Goal: Task Accomplishment & Management: Manage account settings

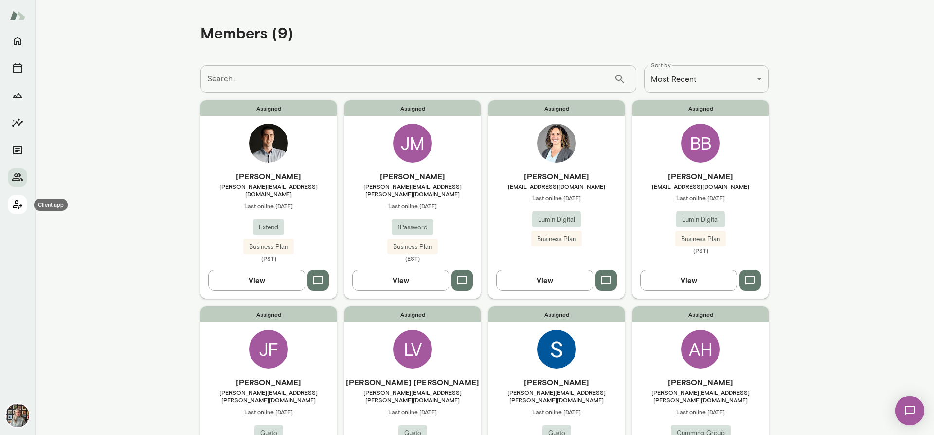
click at [18, 203] on icon "Client app" at bounding box center [18, 204] width 10 height 9
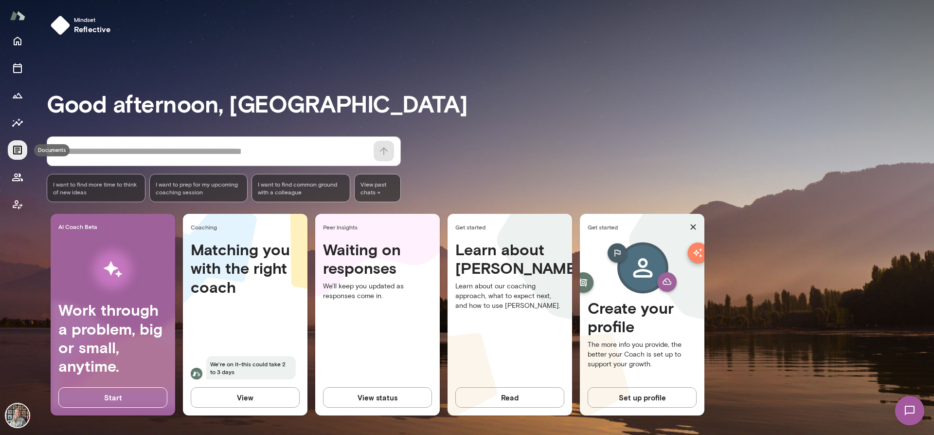
click at [18, 149] on icon "Documents" at bounding box center [17, 150] width 9 height 9
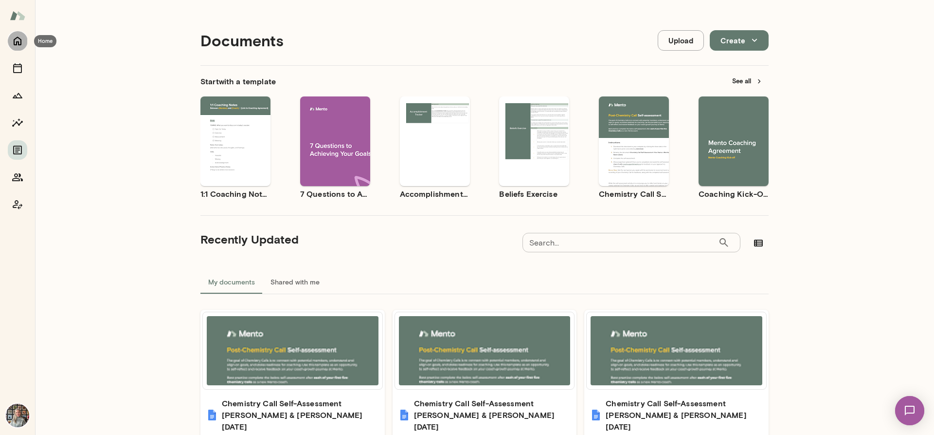
click at [21, 41] on icon "Home" at bounding box center [18, 41] width 8 height 9
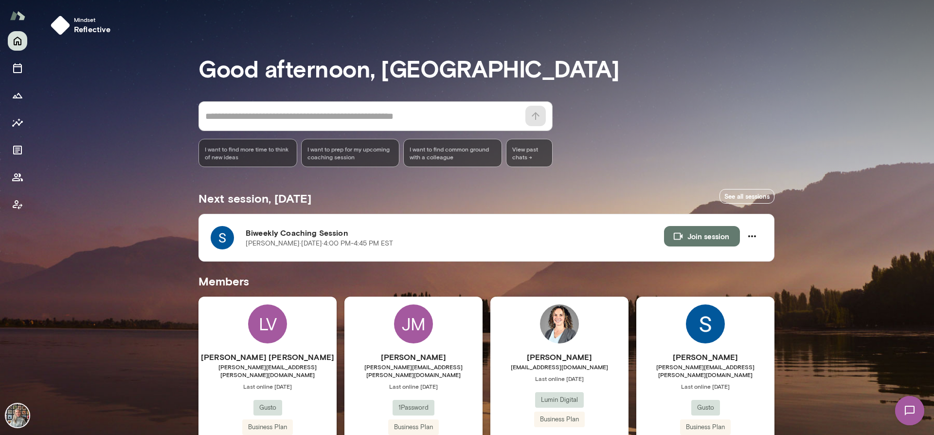
click at [11, 409] on img at bounding box center [17, 414] width 23 height 23
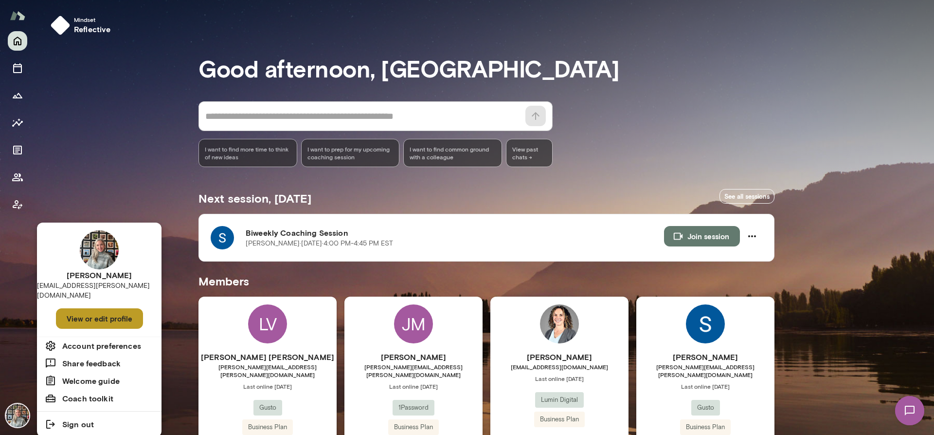
click at [94, 308] on button "View or edit profile" at bounding box center [99, 318] width 87 height 20
